Goal: Navigation & Orientation: Find specific page/section

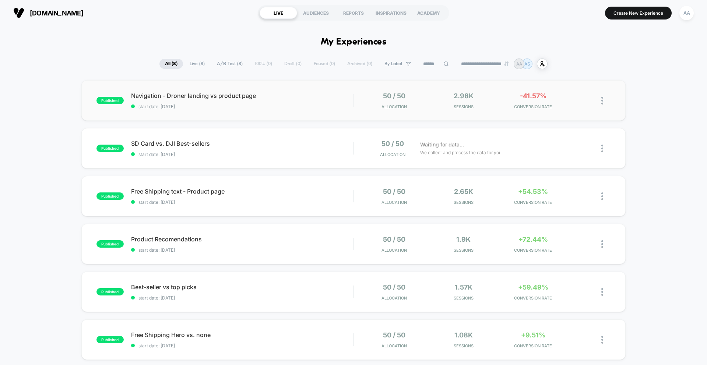
click at [487, 116] on div "published Navigation - Droner landing vs product page start date: 25.9.2025 50 …" at bounding box center [353, 100] width 544 height 41
drag, startPoint x: 270, startPoint y: 192, endPoint x: 275, endPoint y: 193, distance: 5.5
click at [270, 192] on span "Free Shipping text - Product page Click to edit experience details" at bounding box center [242, 191] width 222 height 7
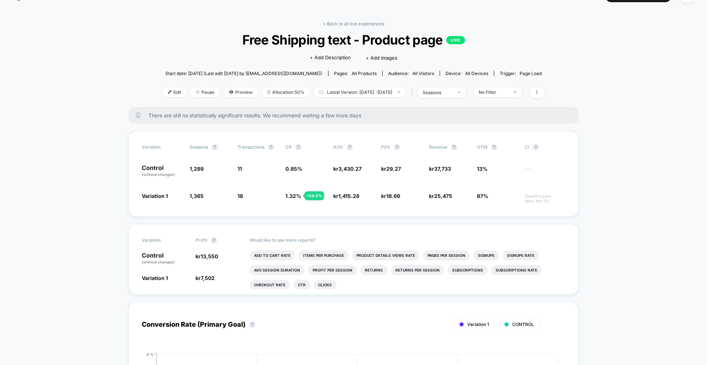
scroll to position [18, 0]
